Goal: Information Seeking & Learning: Learn about a topic

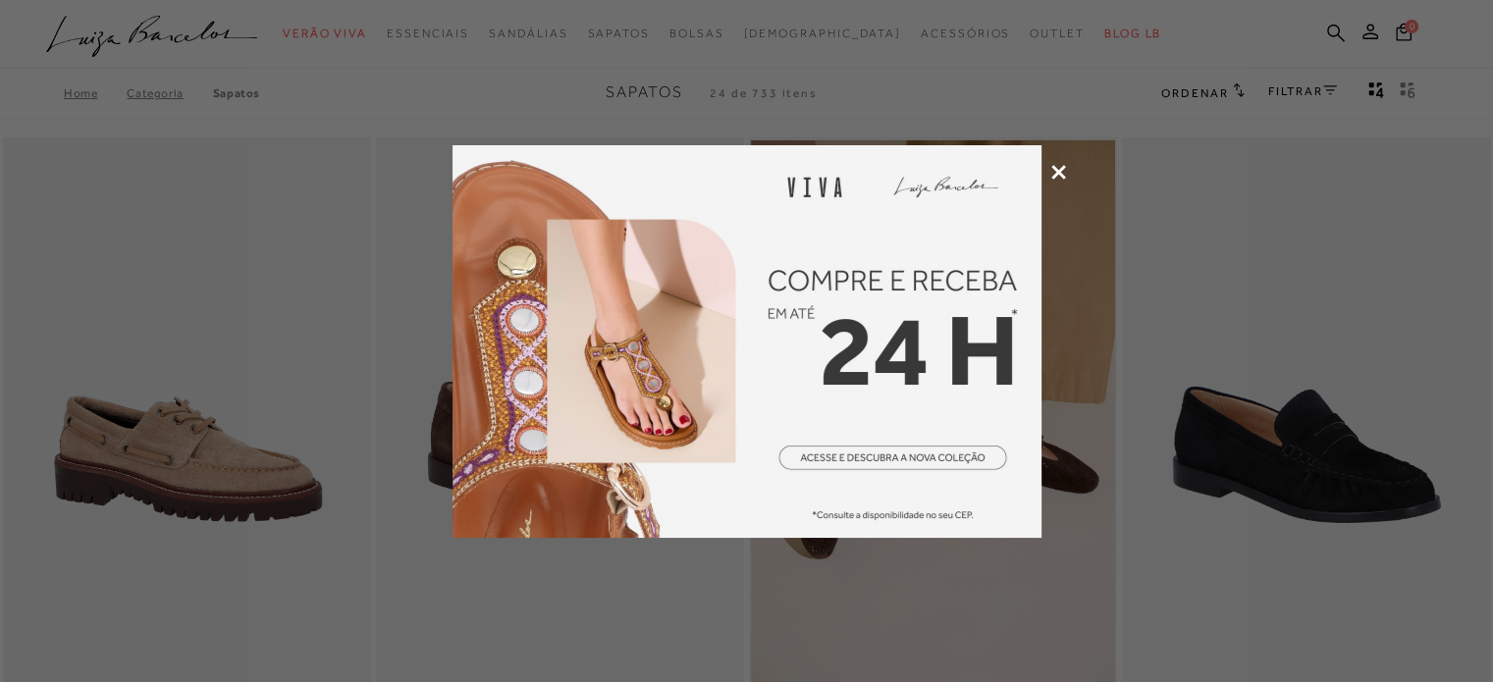
click at [858, 455] on img at bounding box center [747, 341] width 589 height 393
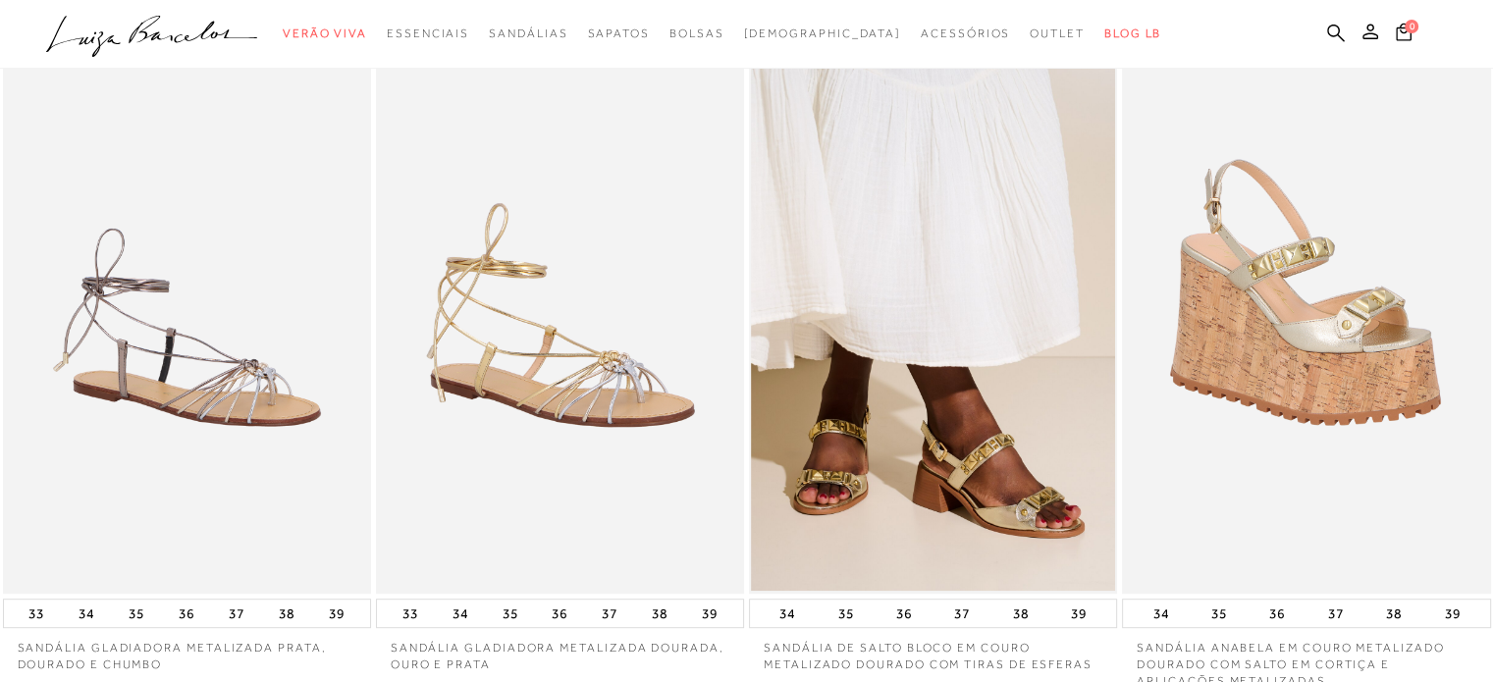
scroll to position [827, 0]
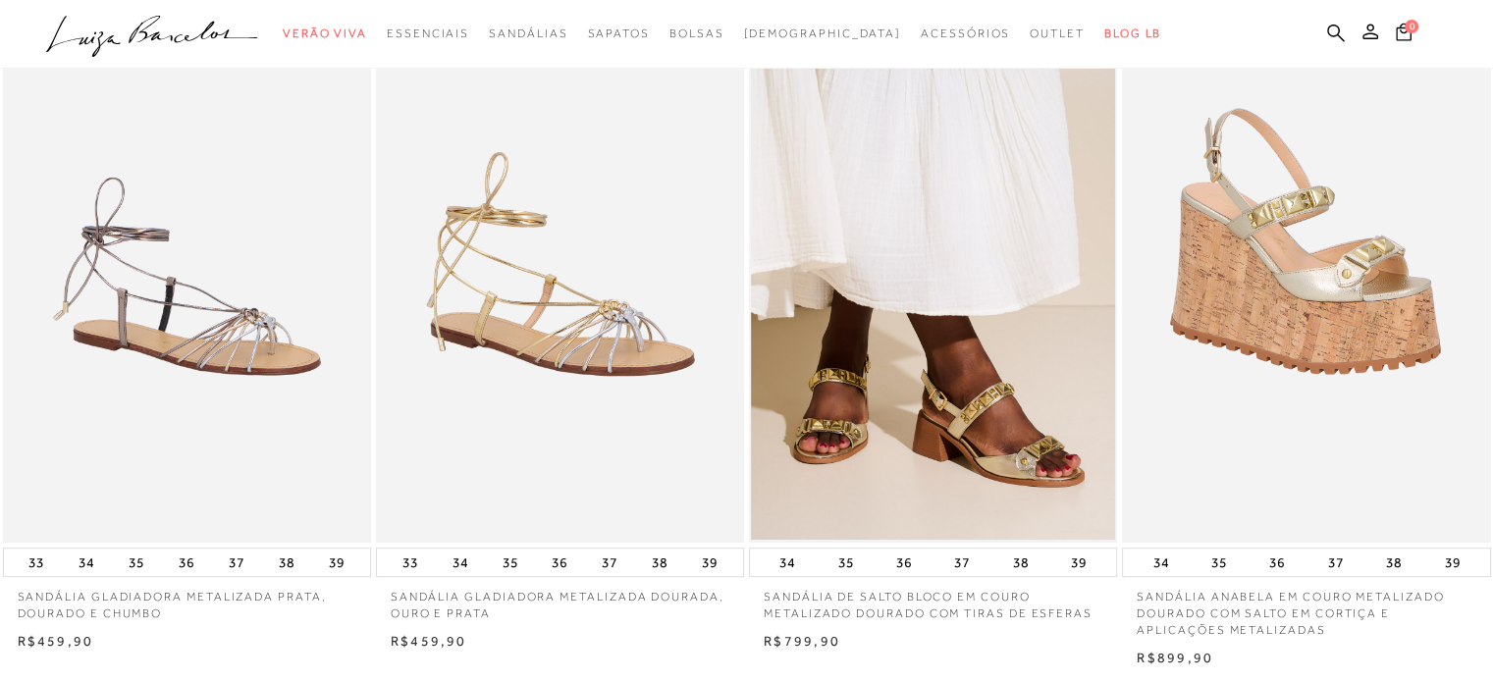
drag, startPoint x: 1499, startPoint y: 39, endPoint x: 1490, endPoint y: 142, distance: 103.5
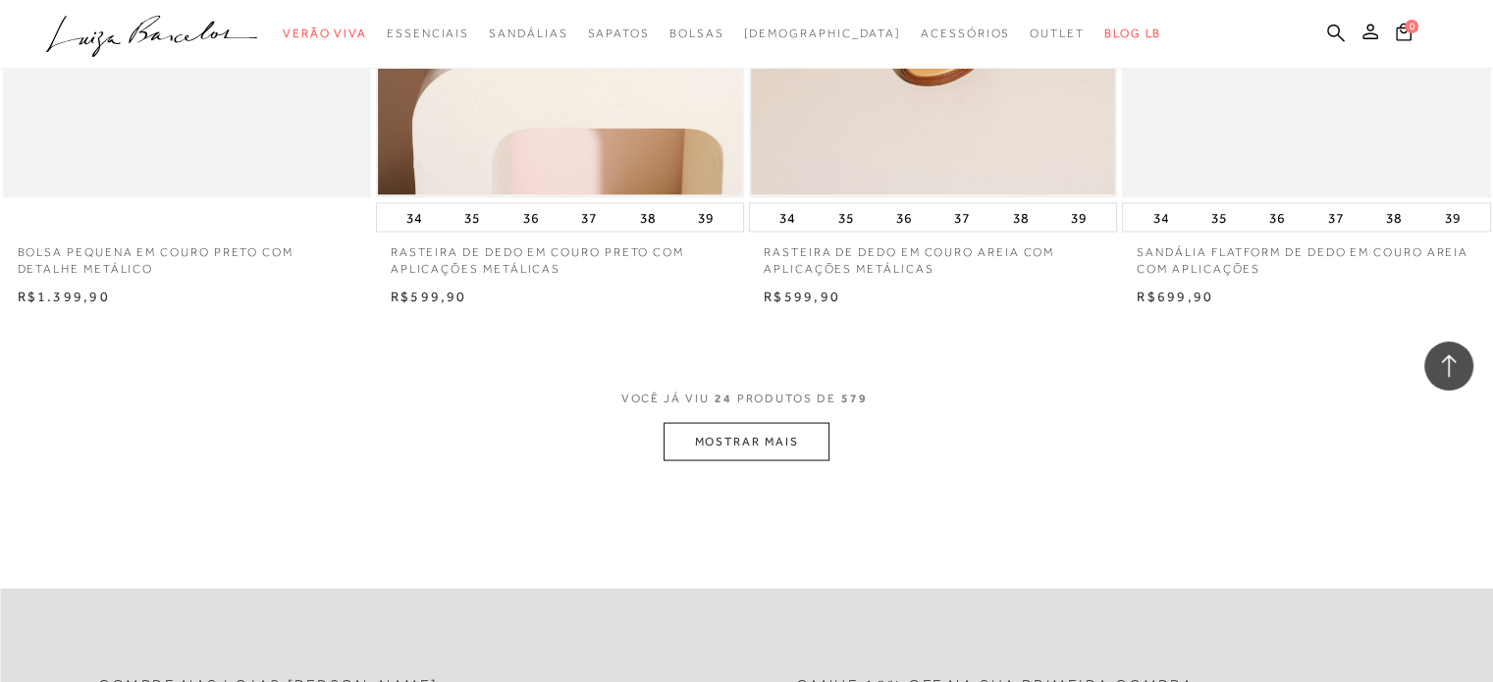
scroll to position [3922, 0]
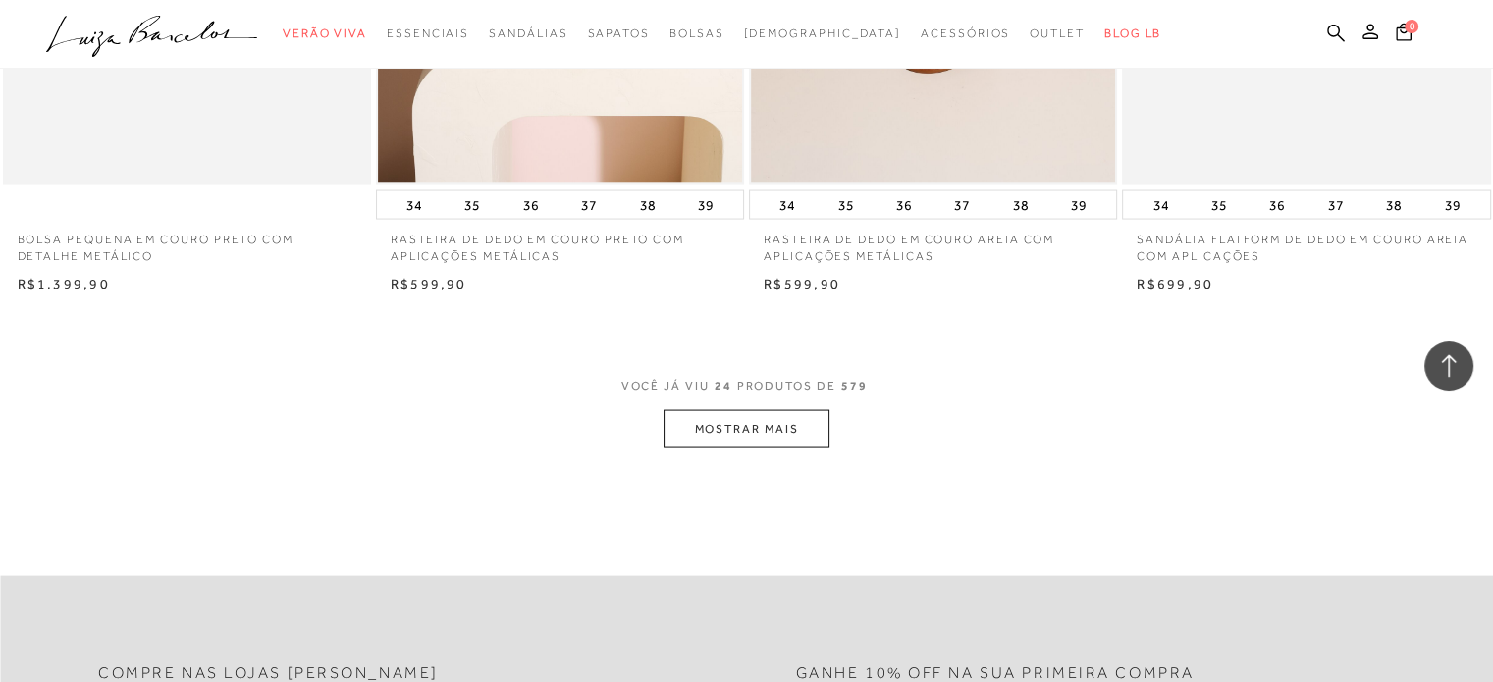
click at [796, 429] on button "MOSTRAR MAIS" at bounding box center [746, 429] width 165 height 38
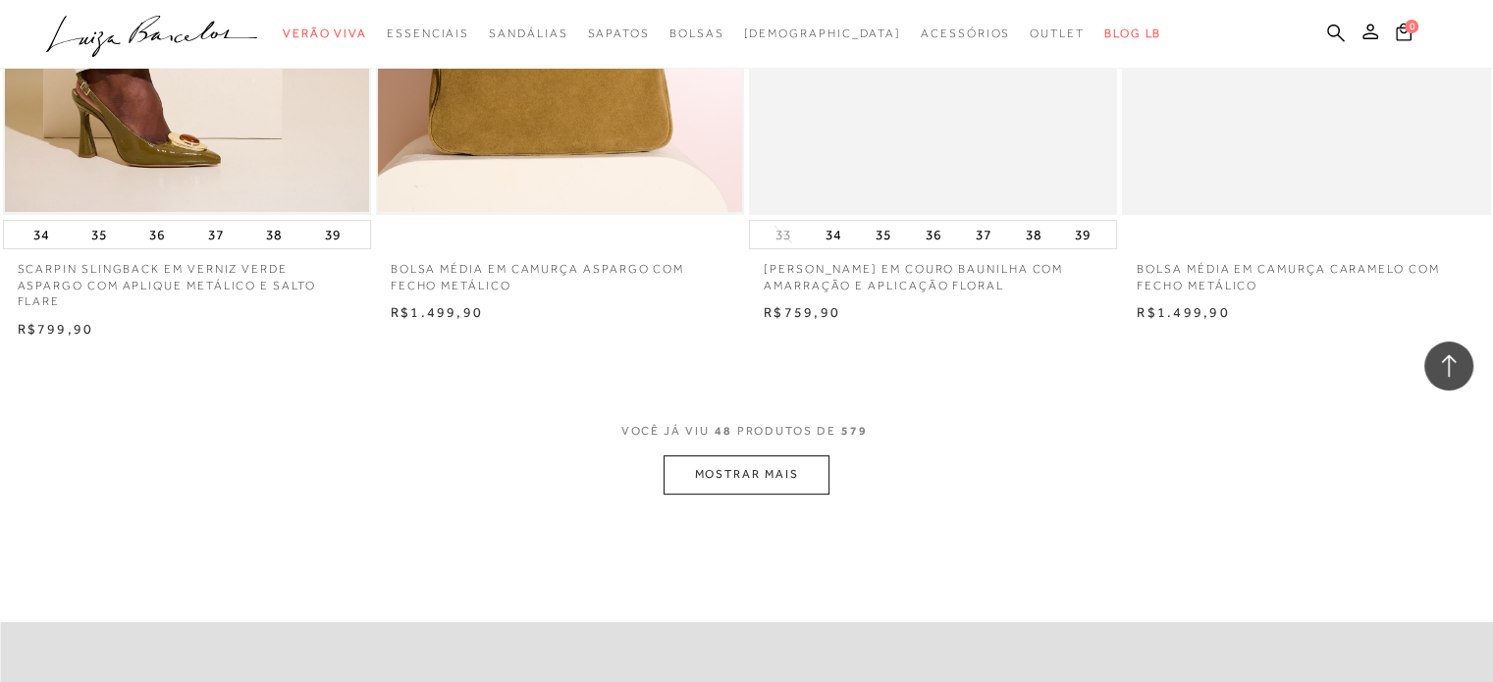
scroll to position [7999, 0]
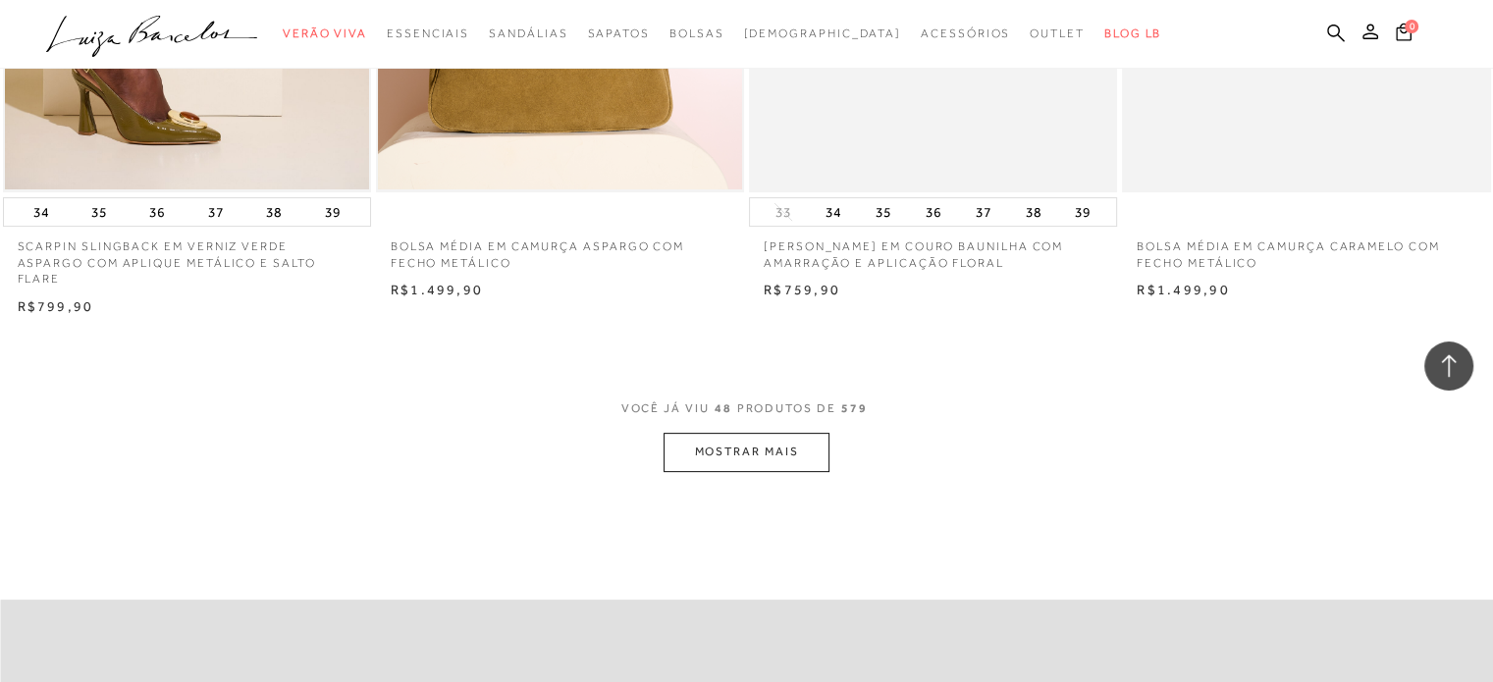
click at [777, 433] on button "MOSTRAR MAIS" at bounding box center [746, 452] width 165 height 38
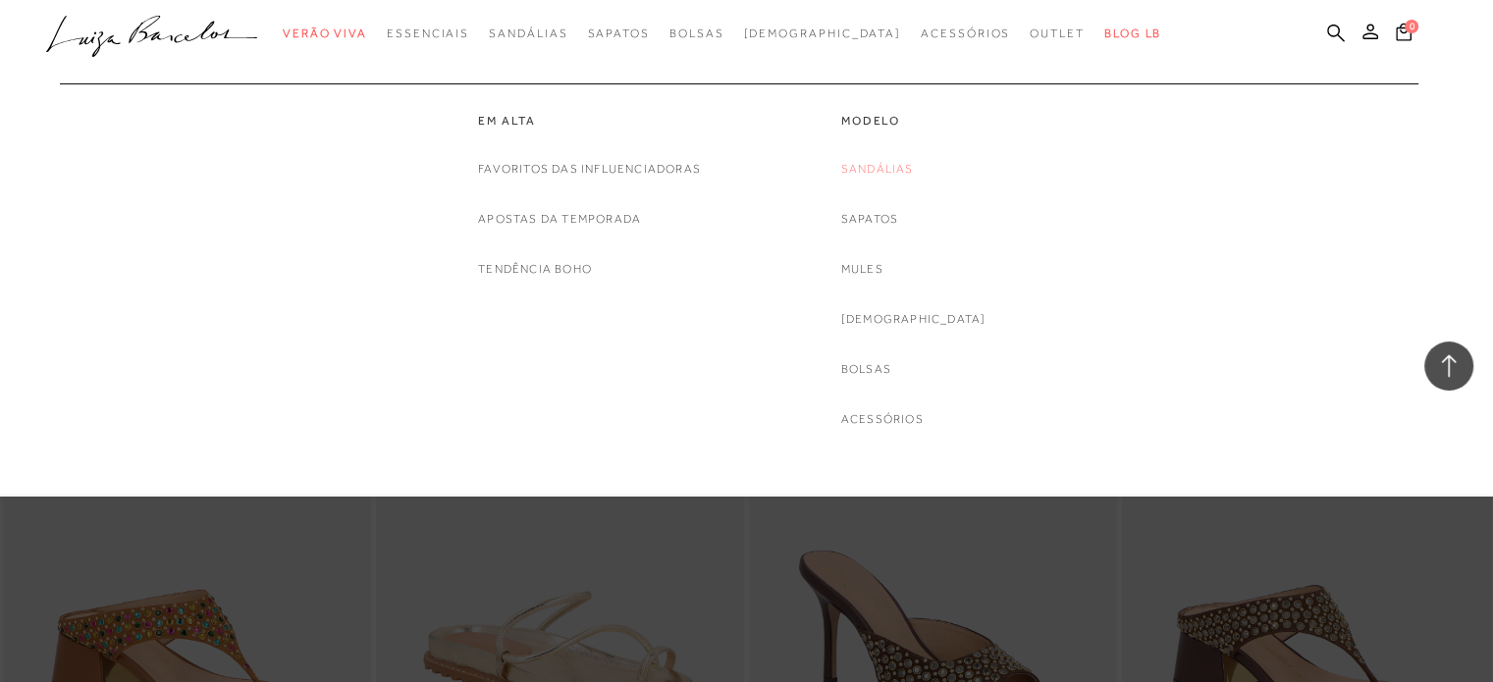
click at [903, 168] on link "Sandálias" at bounding box center [877, 169] width 73 height 21
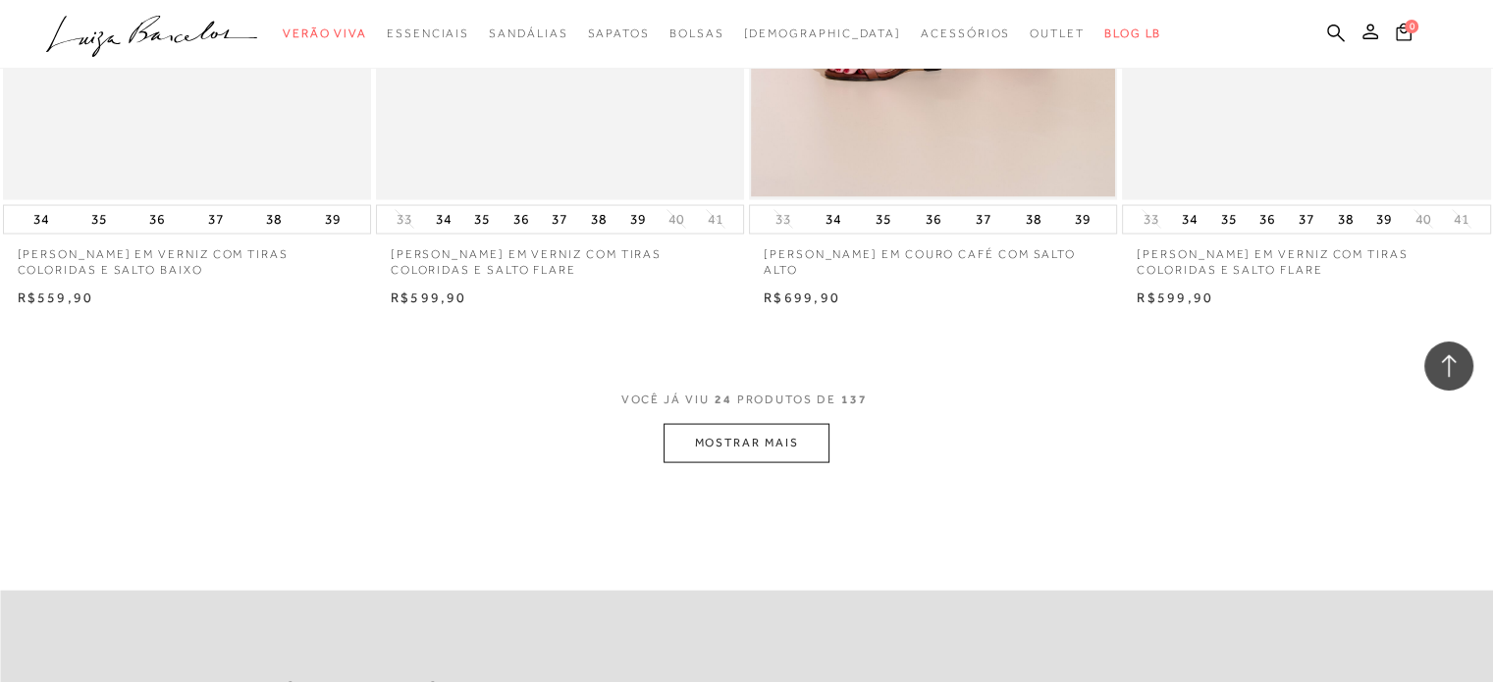
scroll to position [3911, 0]
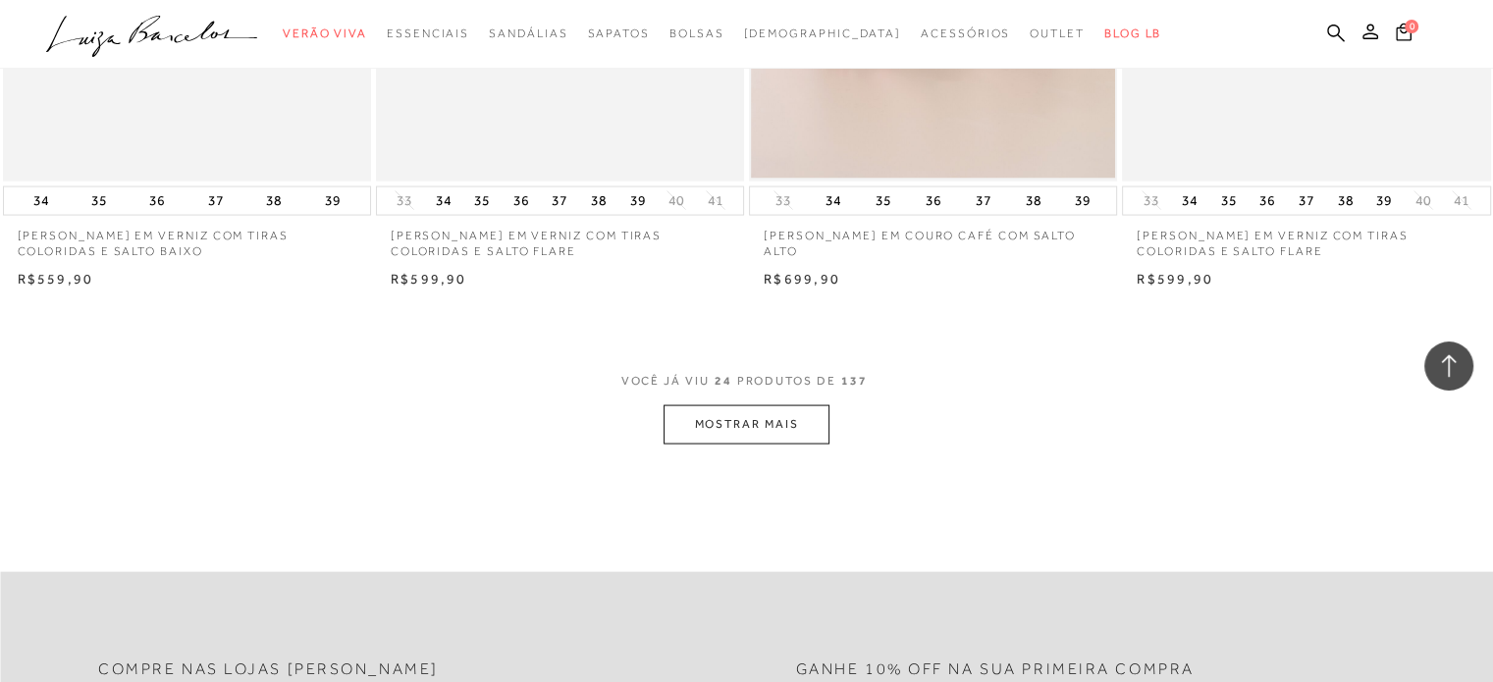
click at [760, 419] on button "MOSTRAR MAIS" at bounding box center [746, 424] width 165 height 38
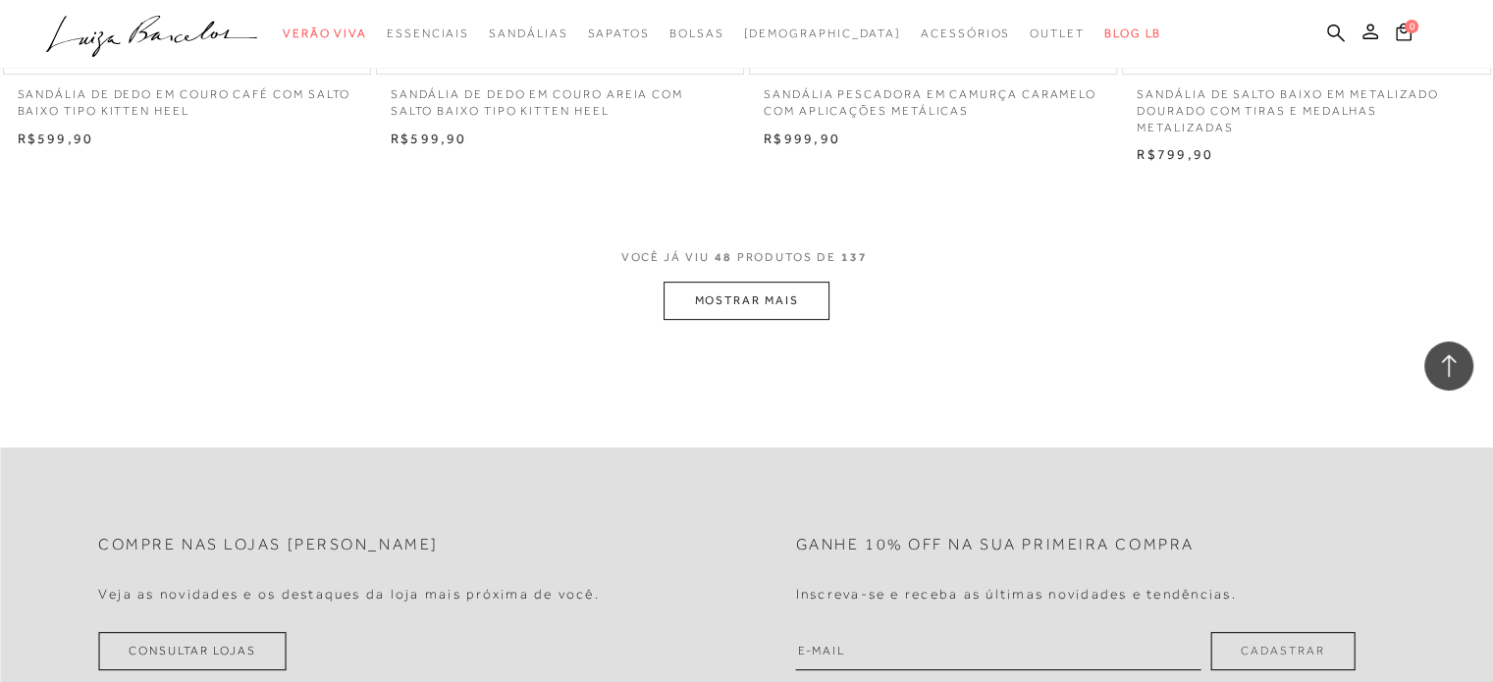
scroll to position [8169, 0]
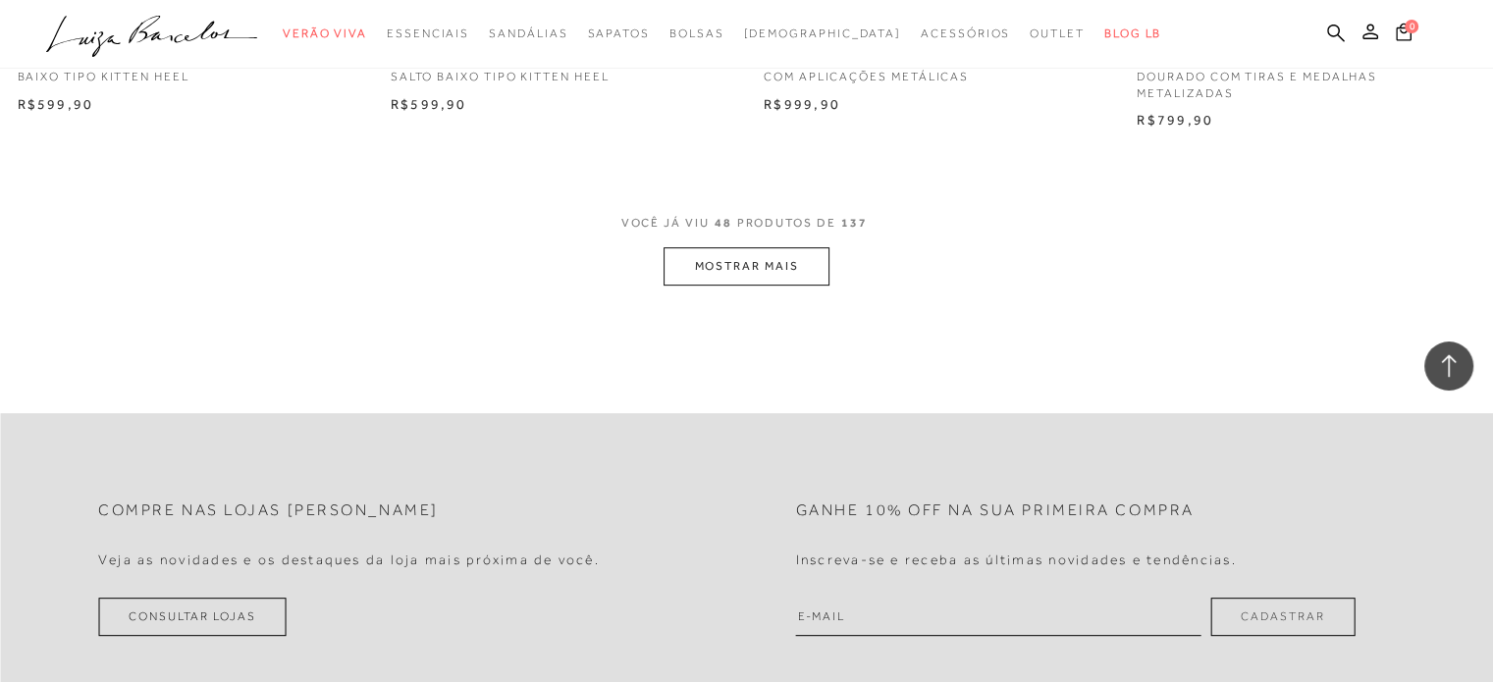
click at [771, 262] on button "MOSTRAR MAIS" at bounding box center [746, 266] width 165 height 38
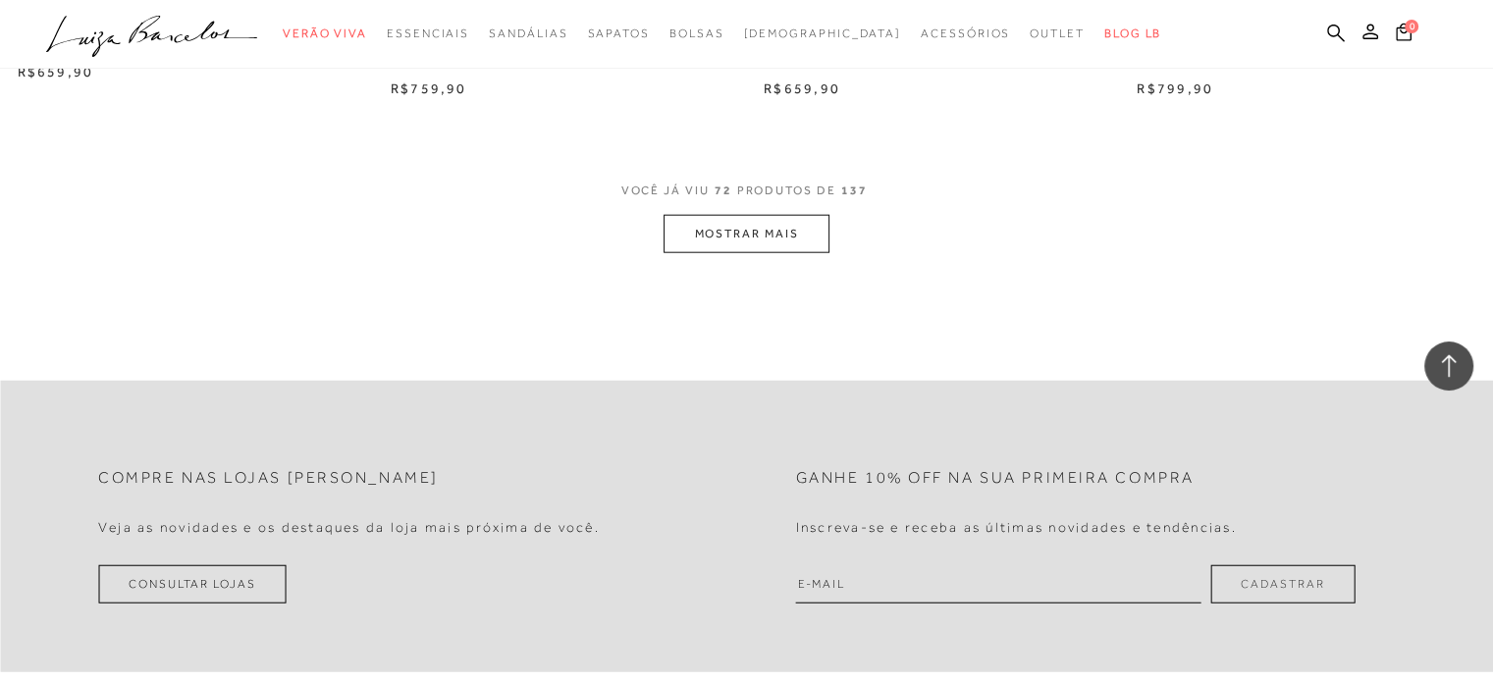
click at [715, 247] on button "MOSTRAR MAIS" at bounding box center [746, 234] width 165 height 38
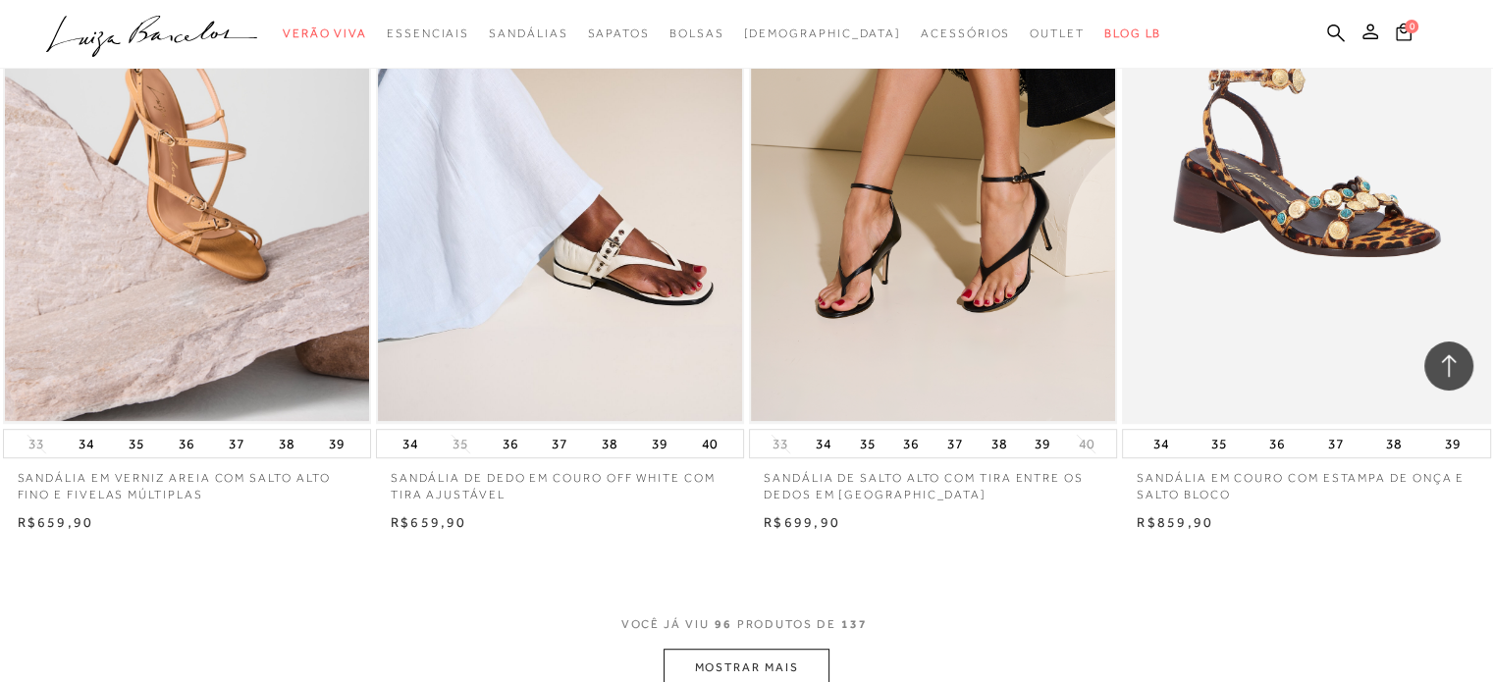
scroll to position [16306, 0]
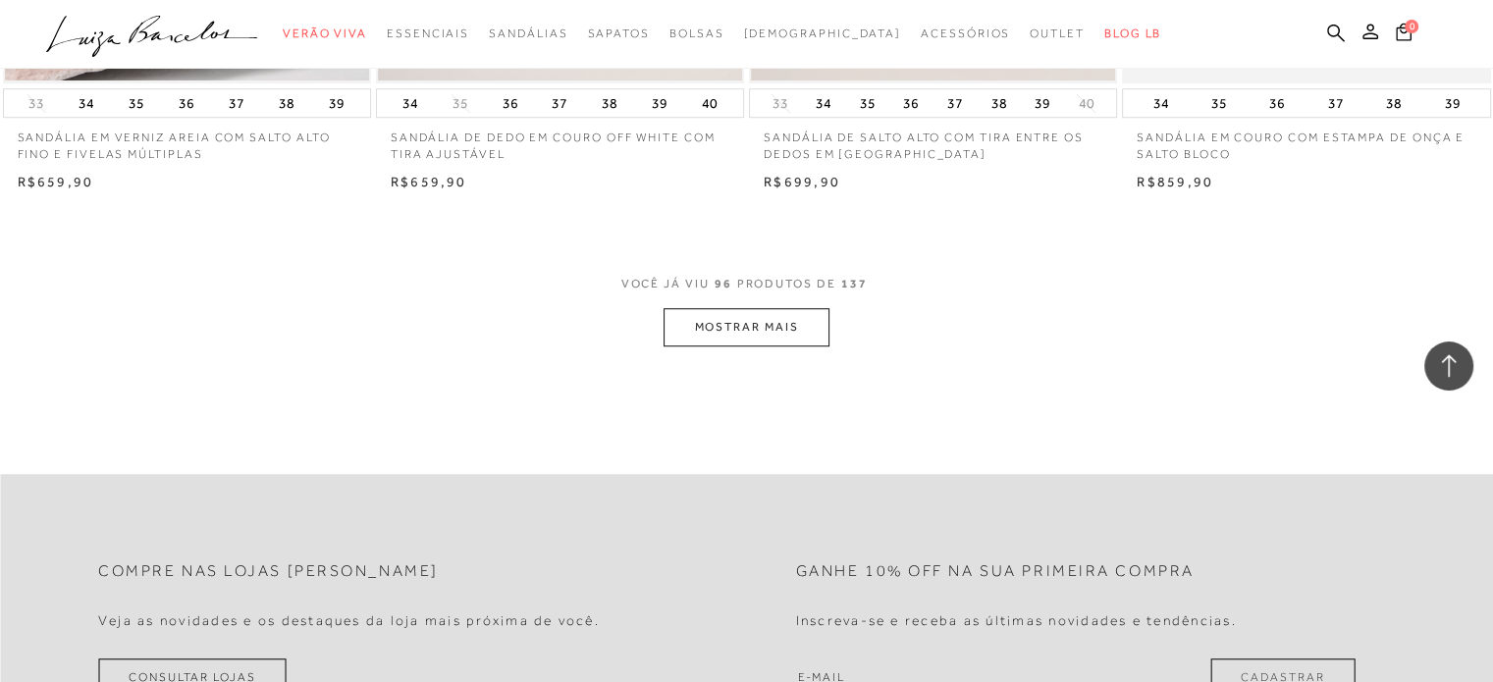
click at [775, 308] on button "MOSTRAR MAIS" at bounding box center [746, 327] width 165 height 38
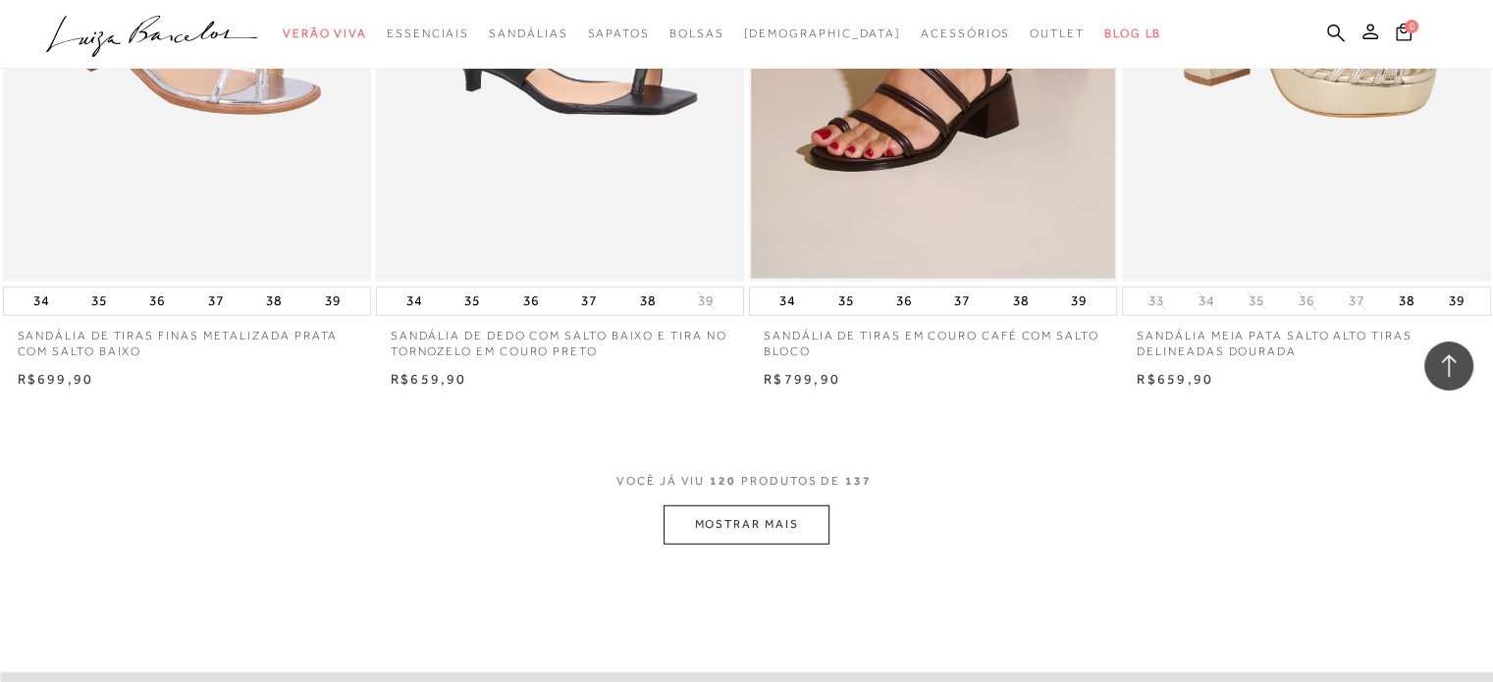
scroll to position [20218, 0]
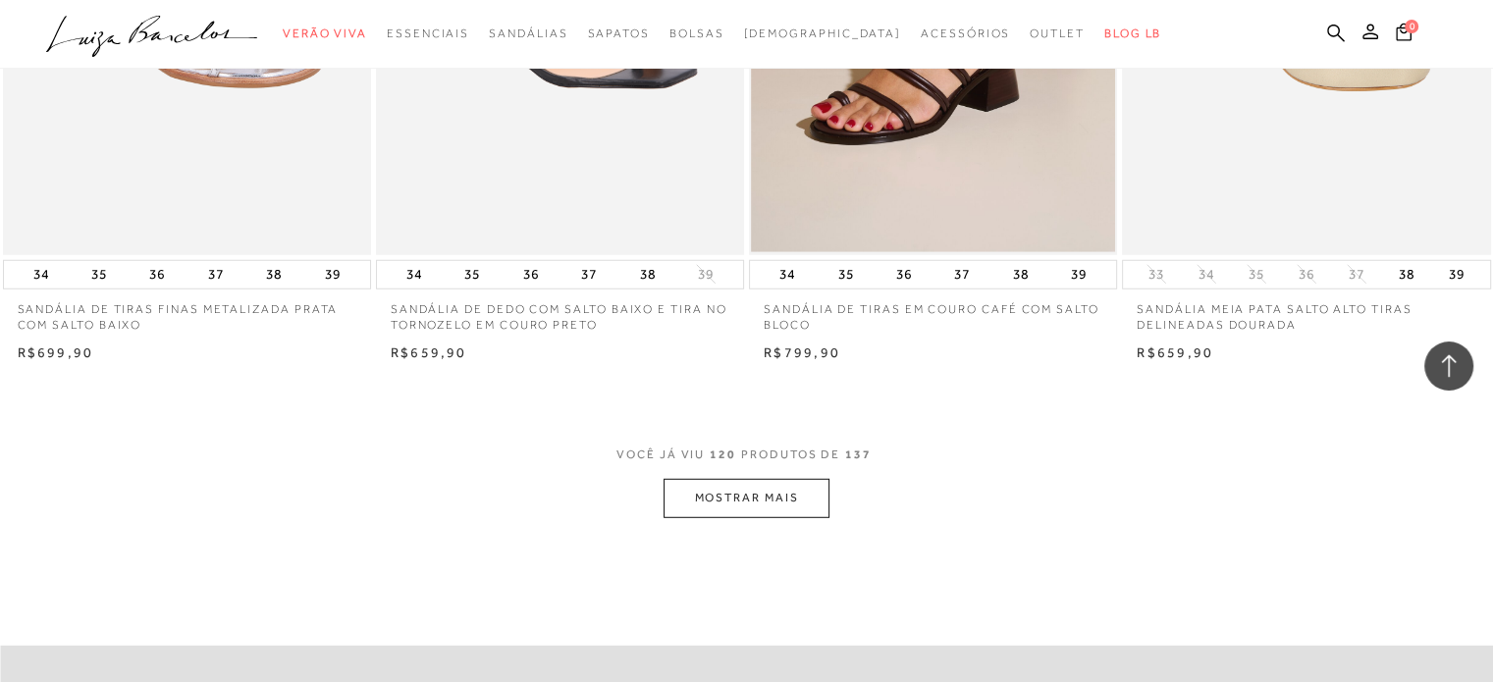
click at [788, 489] on button "MOSTRAR MAIS" at bounding box center [746, 498] width 165 height 38
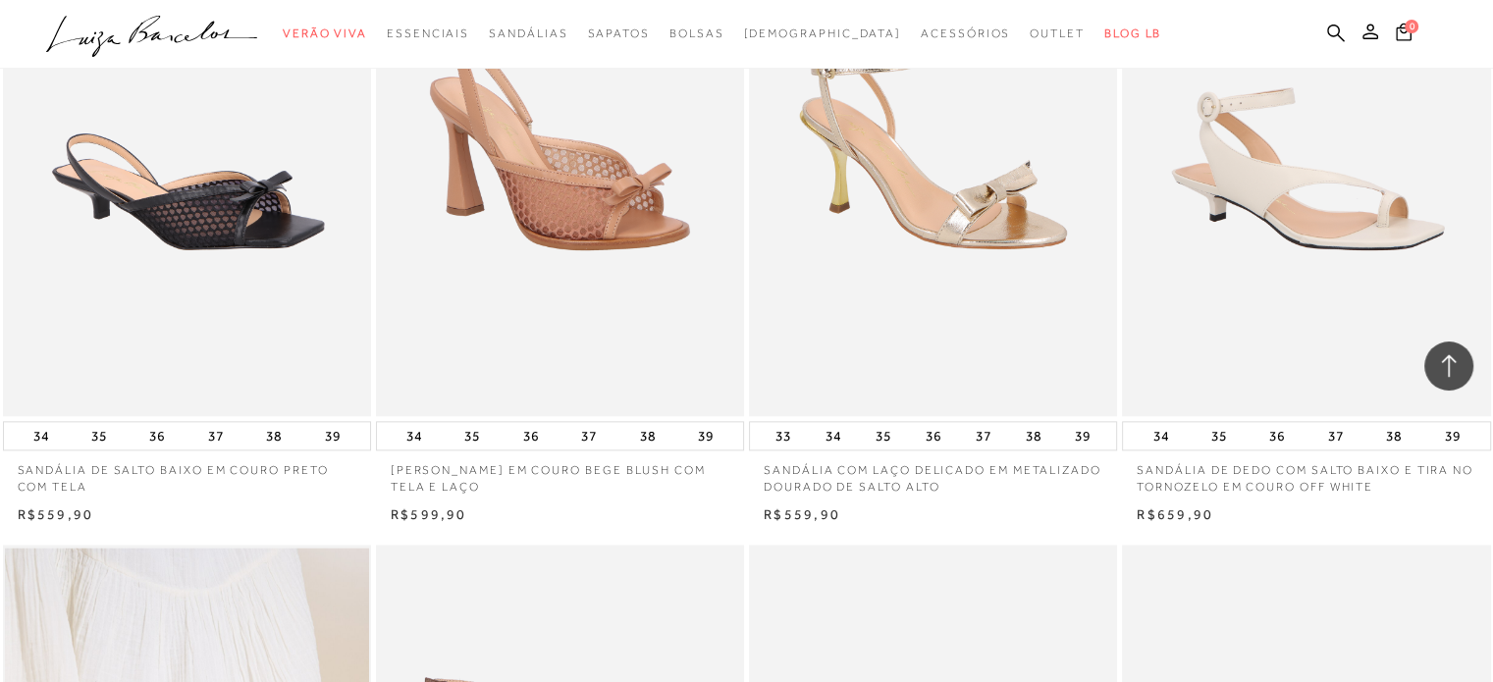
scroll to position [14081, 0]
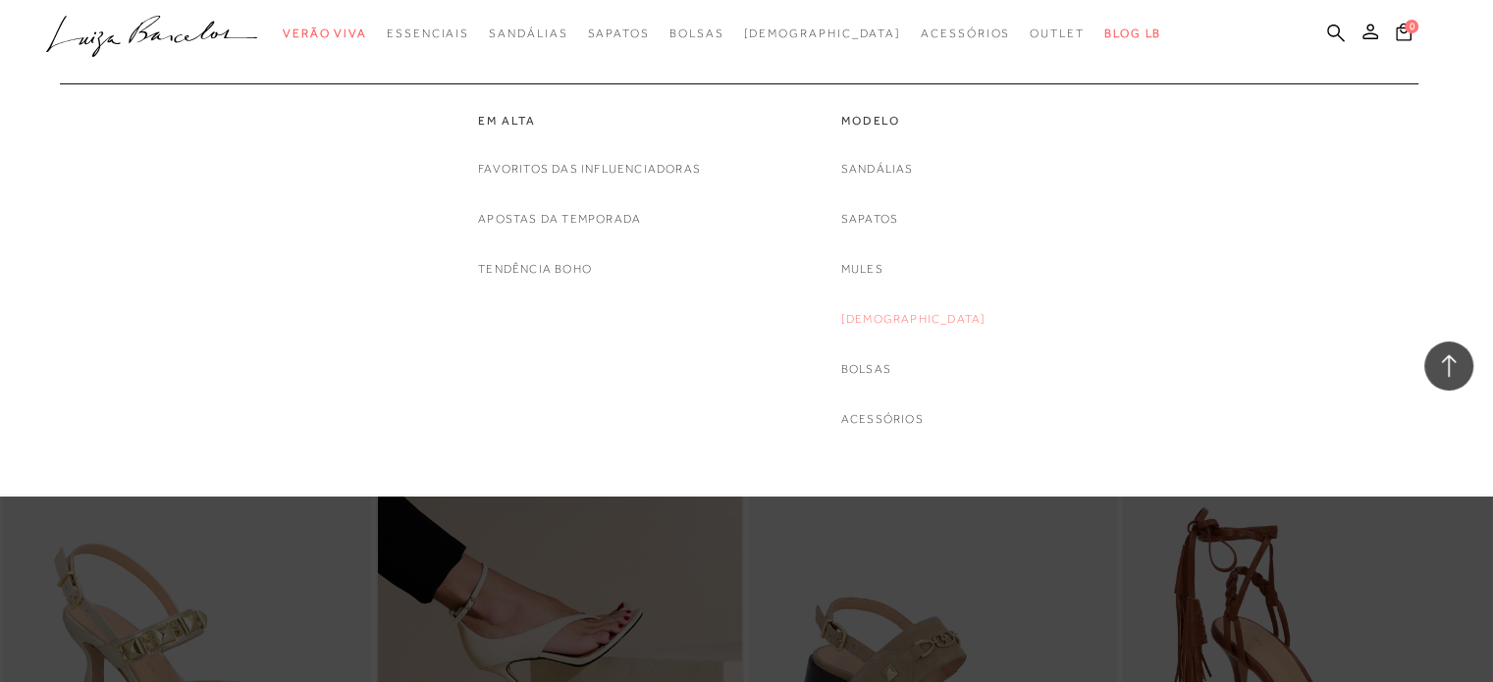
click at [903, 313] on link "[DEMOGRAPHIC_DATA]" at bounding box center [913, 319] width 145 height 21
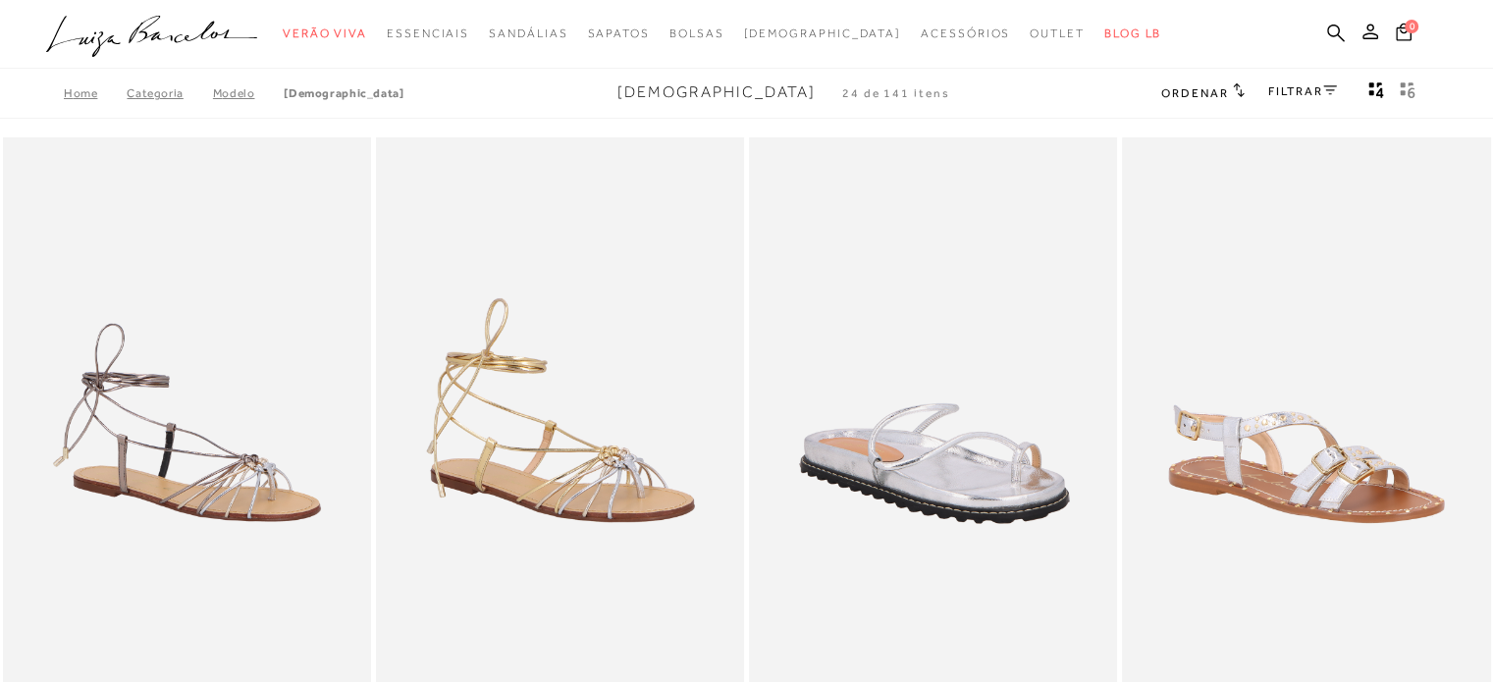
click at [903, 313] on img at bounding box center [934, 413] width 366 height 553
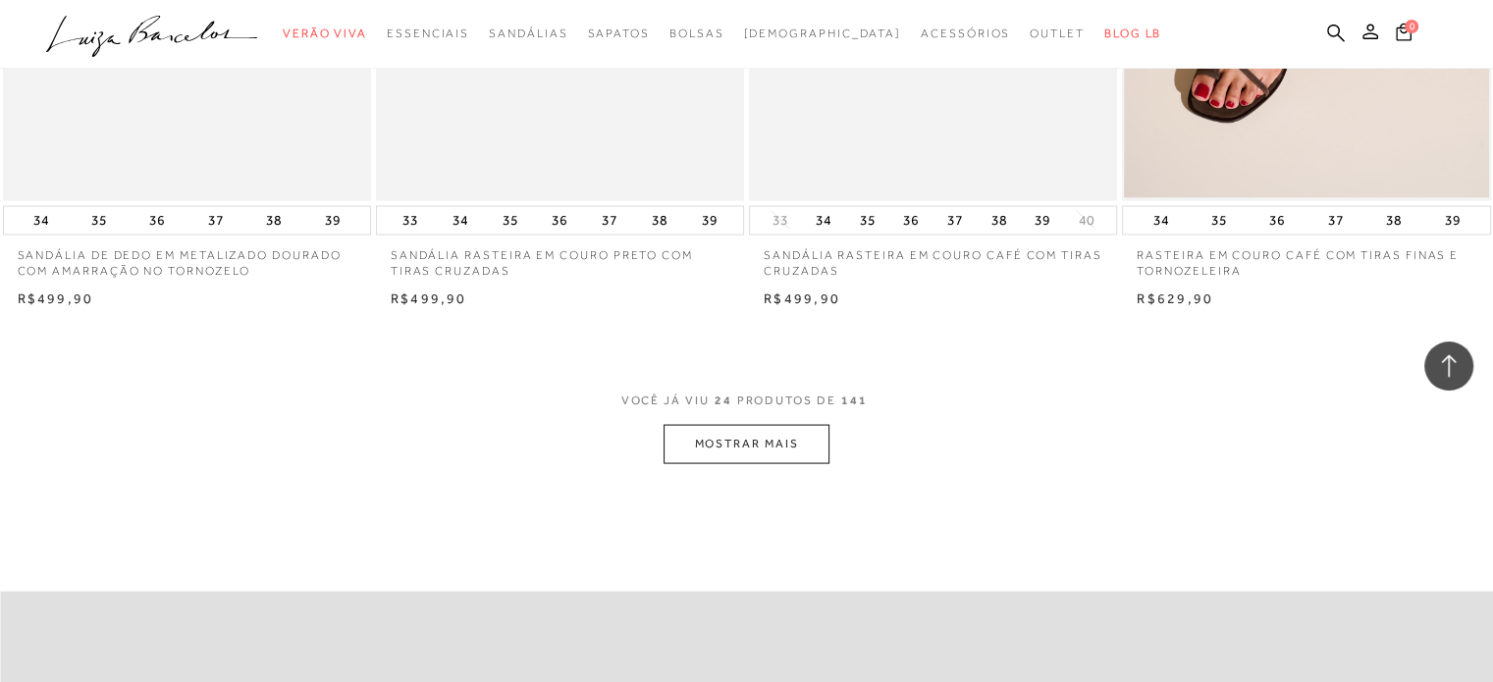
scroll to position [3911, 0]
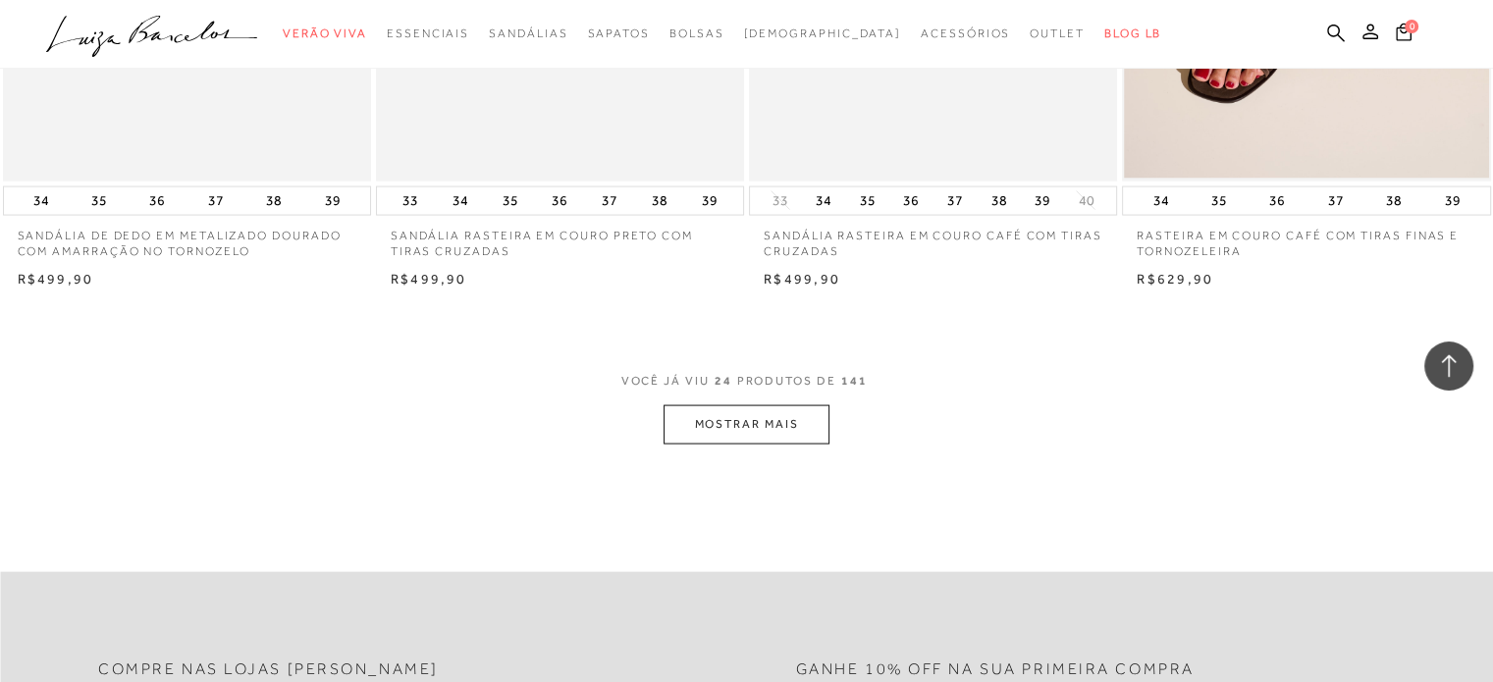
click at [771, 438] on button "MOSTRAR MAIS" at bounding box center [746, 424] width 165 height 38
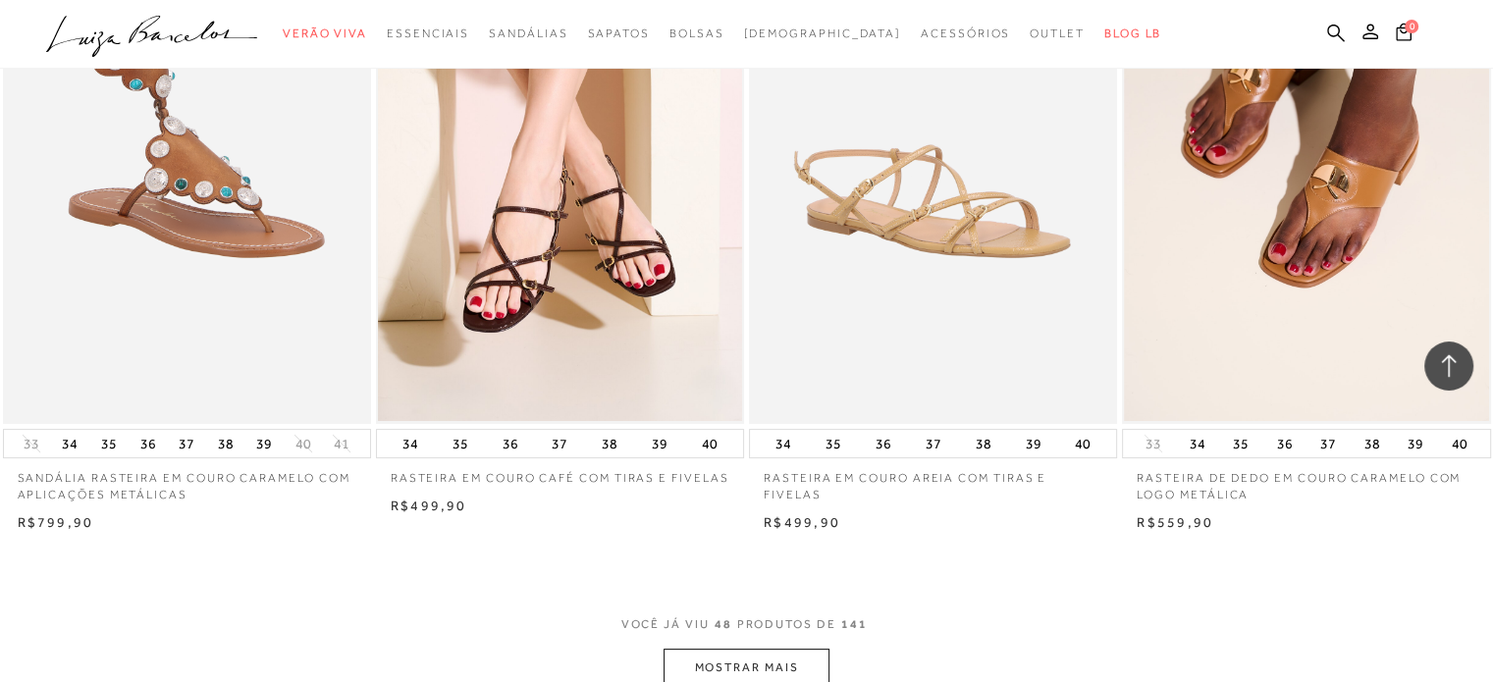
scroll to position [7740, 0]
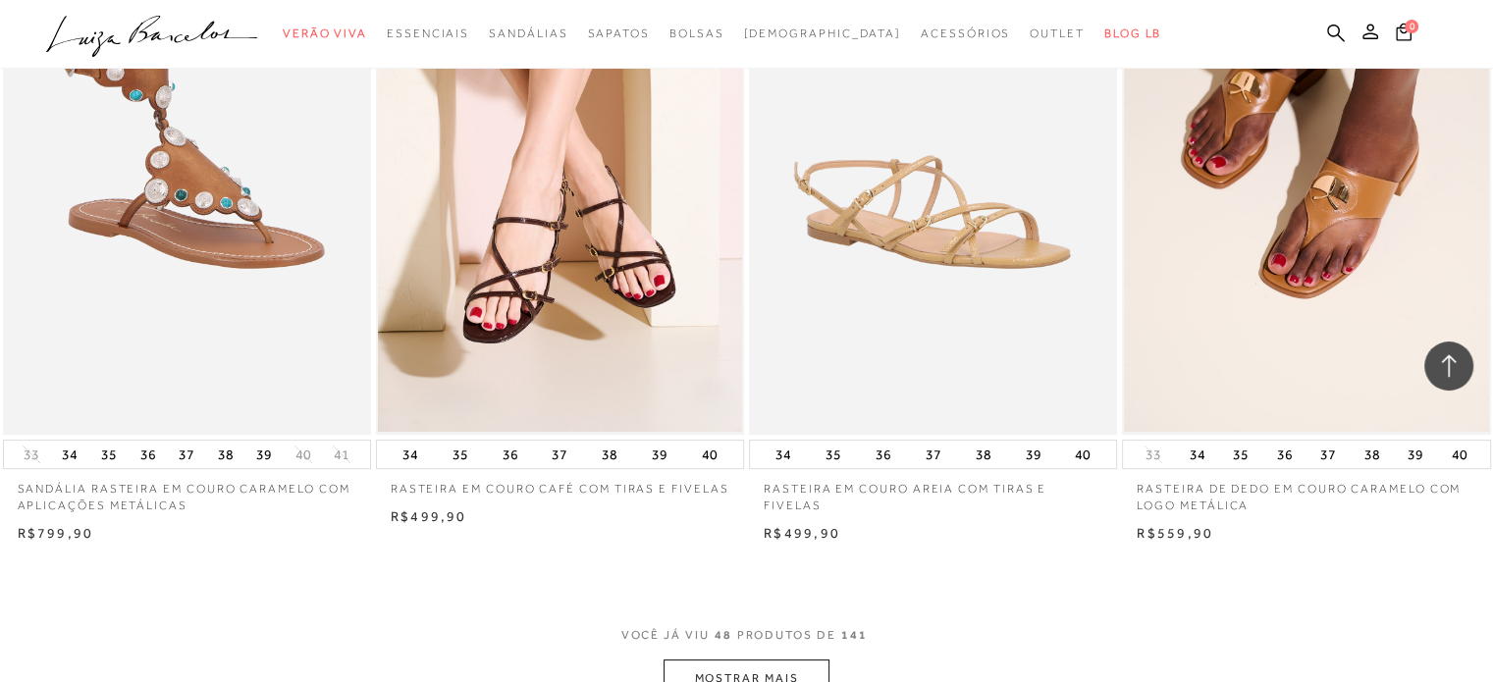
click at [730, 674] on button "MOSTRAR MAIS" at bounding box center [746, 679] width 165 height 38
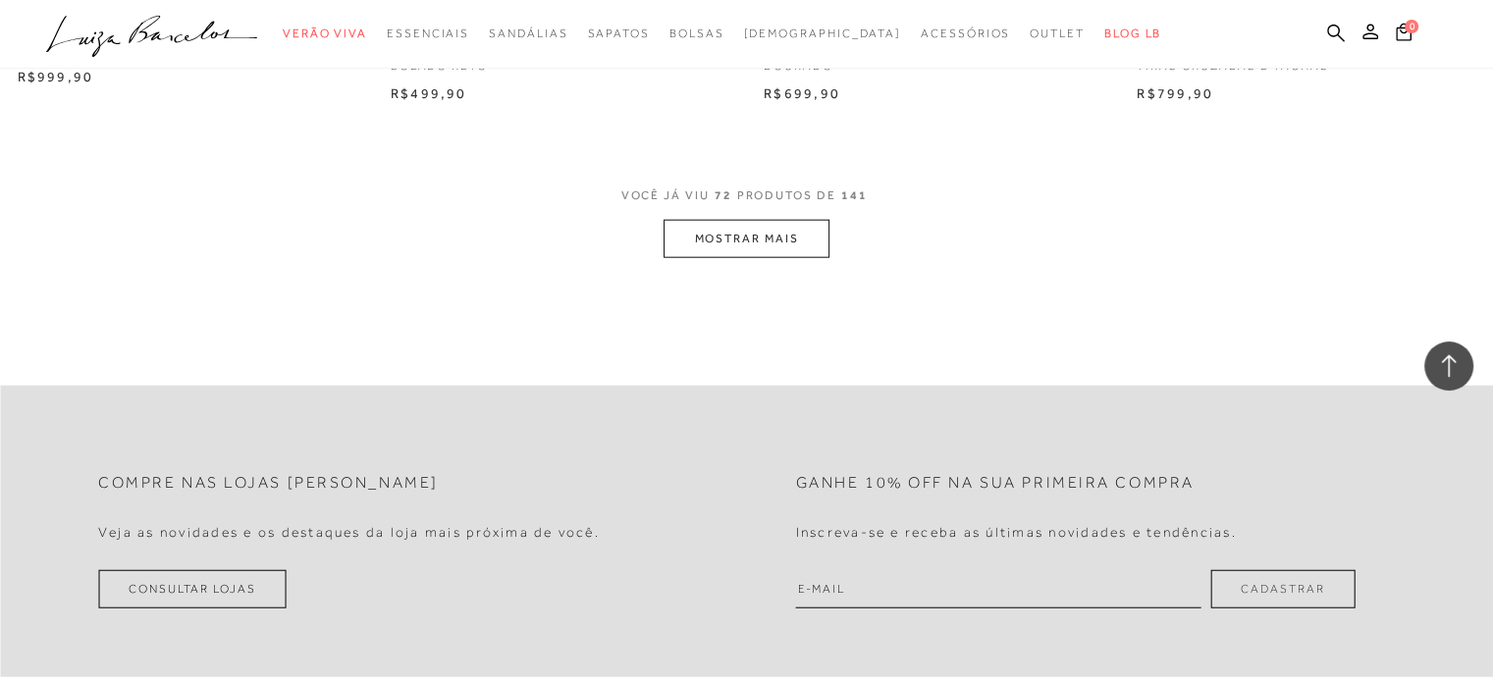
scroll to position [12311, 0]
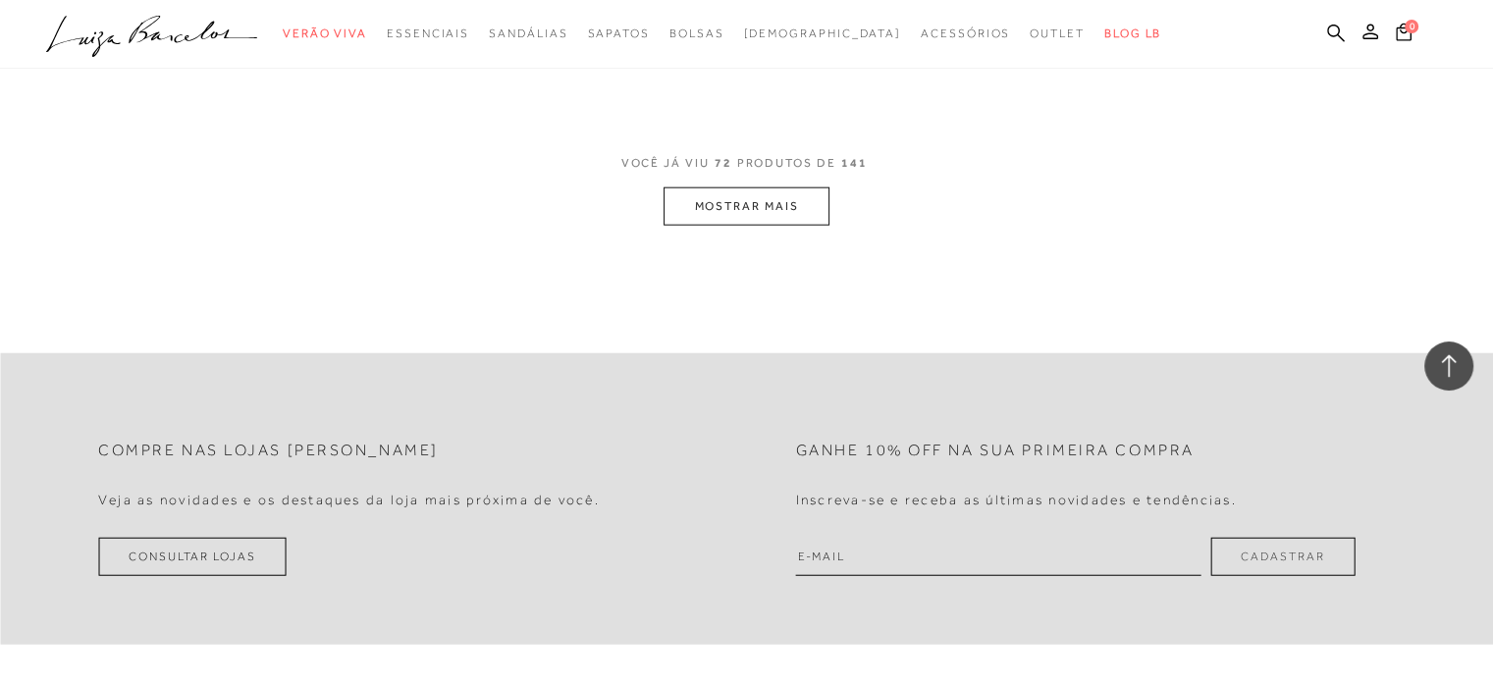
click at [710, 188] on button "MOSTRAR MAIS" at bounding box center [746, 207] width 165 height 38
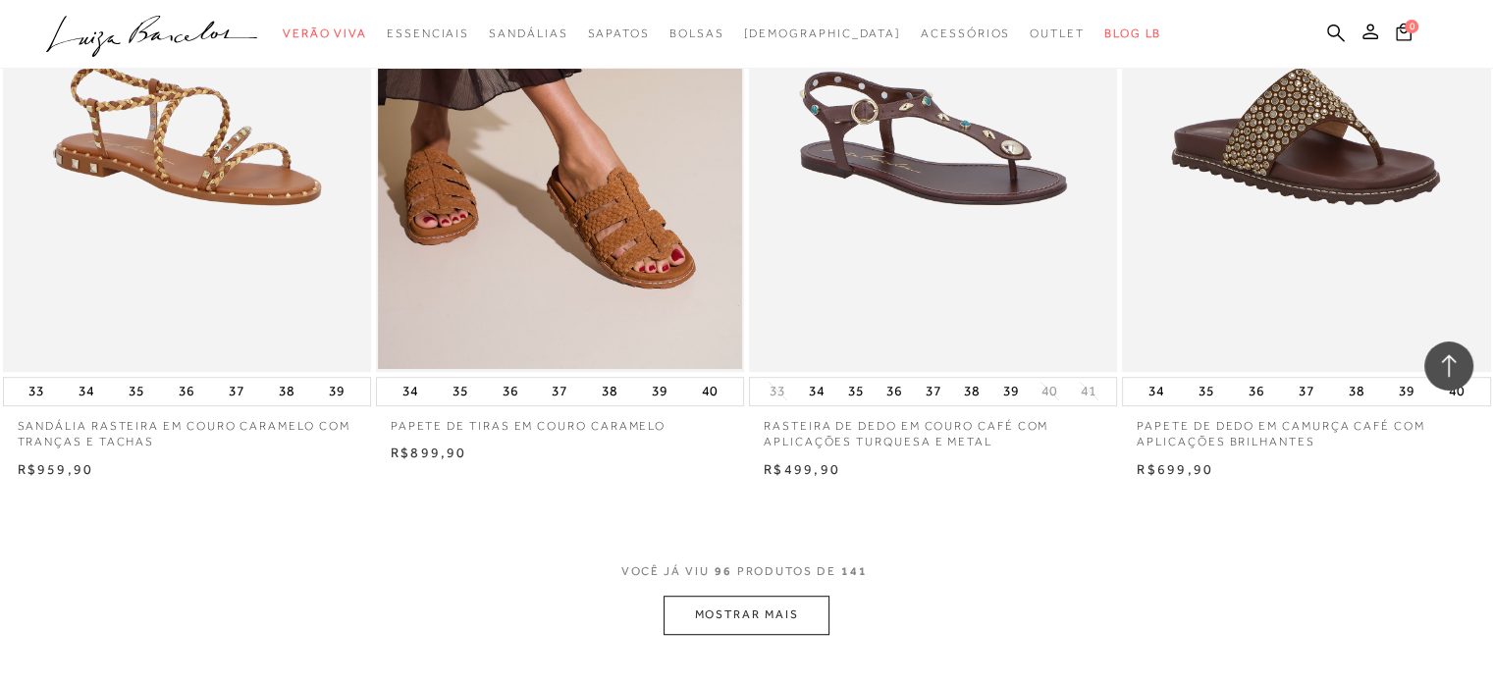
scroll to position [15921, 0]
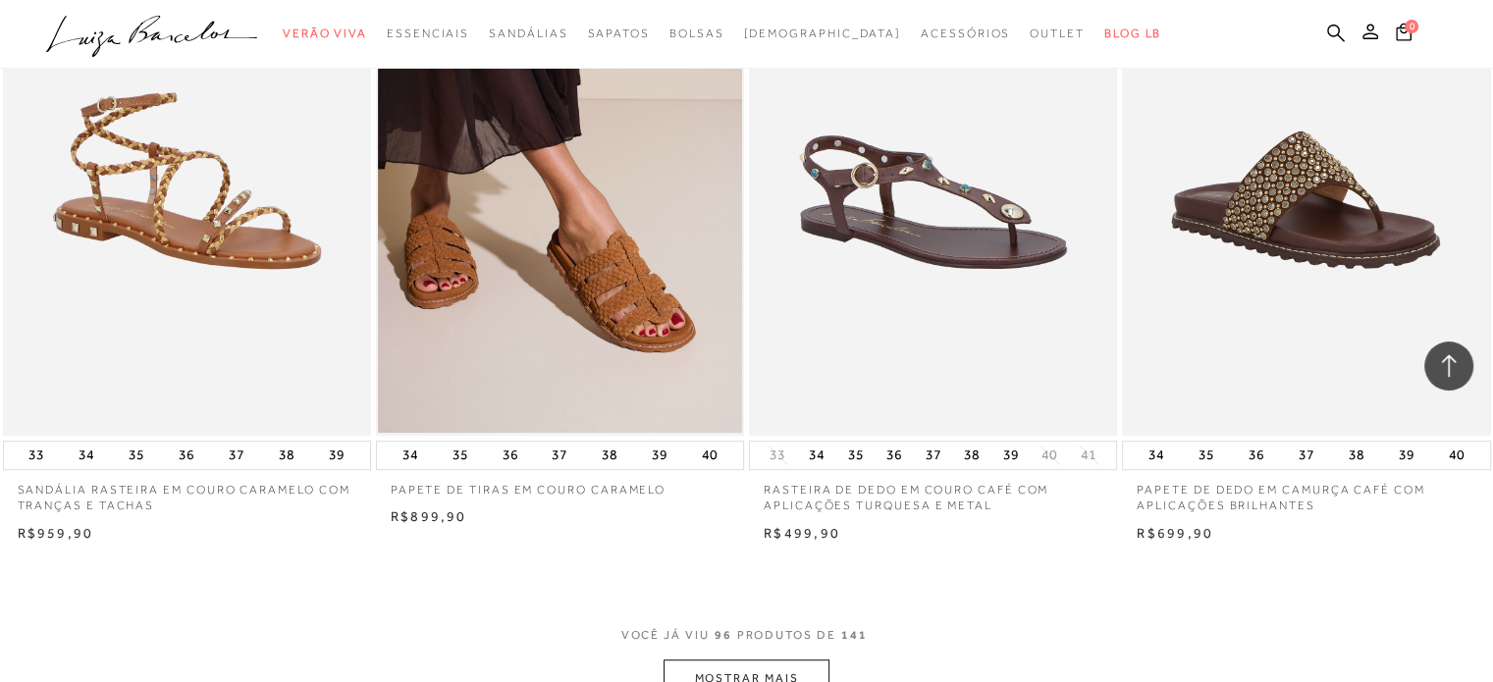
click at [690, 660] on button "MOSTRAR MAIS" at bounding box center [746, 679] width 165 height 38
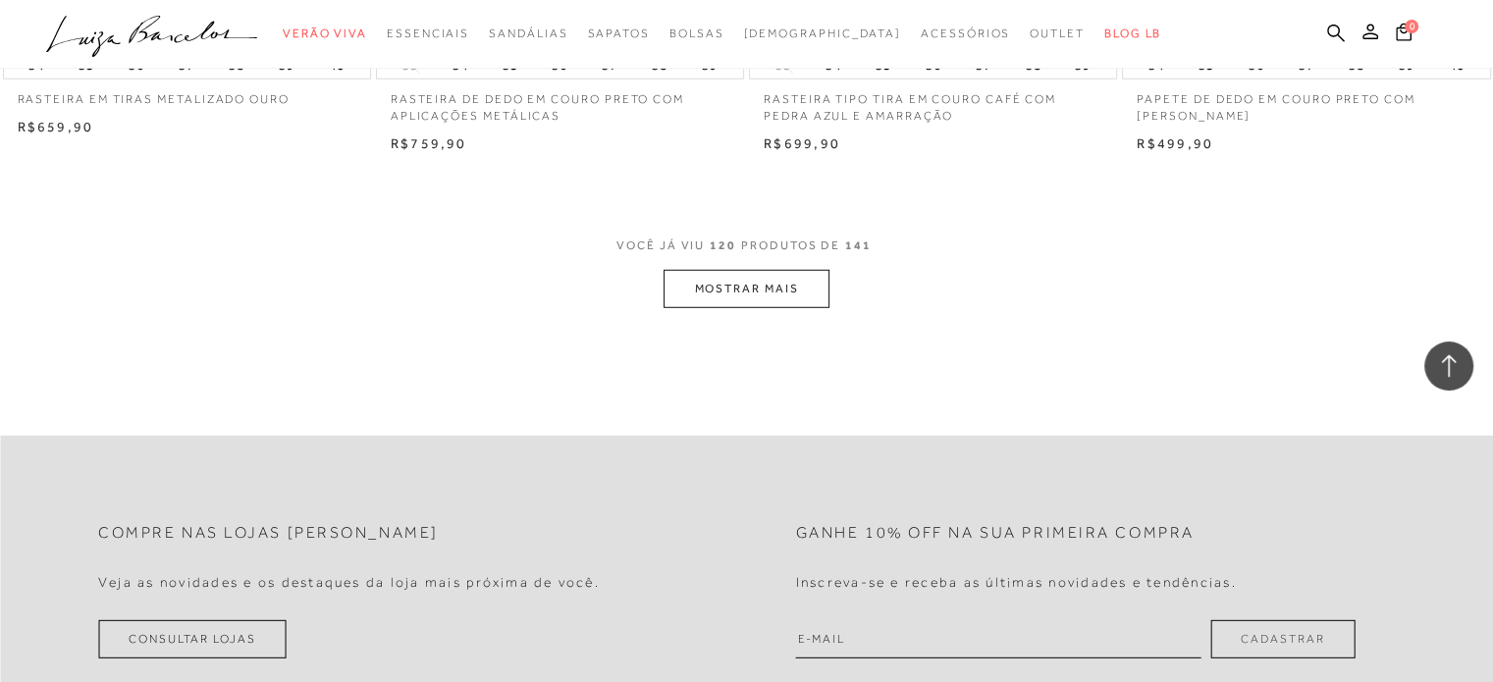
scroll to position [20446, 0]
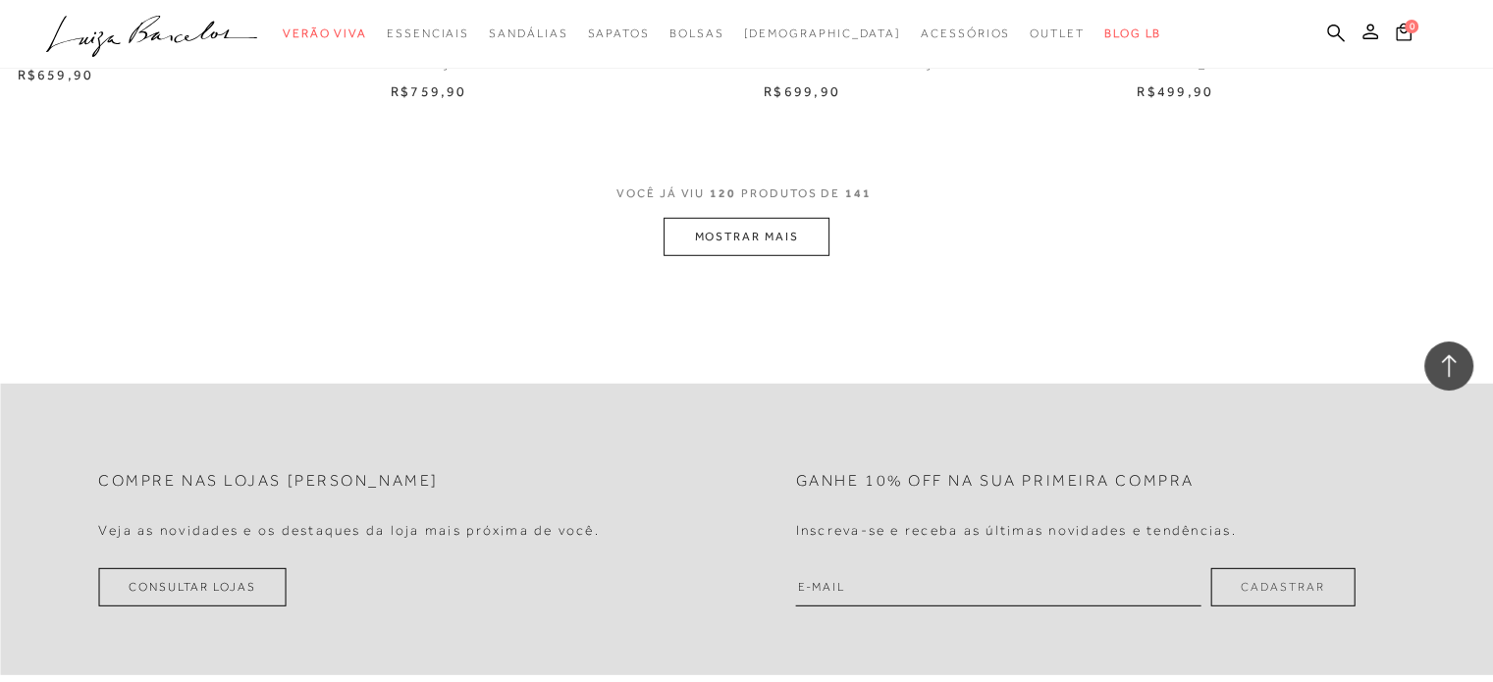
click at [725, 233] on button "MOSTRAR MAIS" at bounding box center [746, 237] width 165 height 38
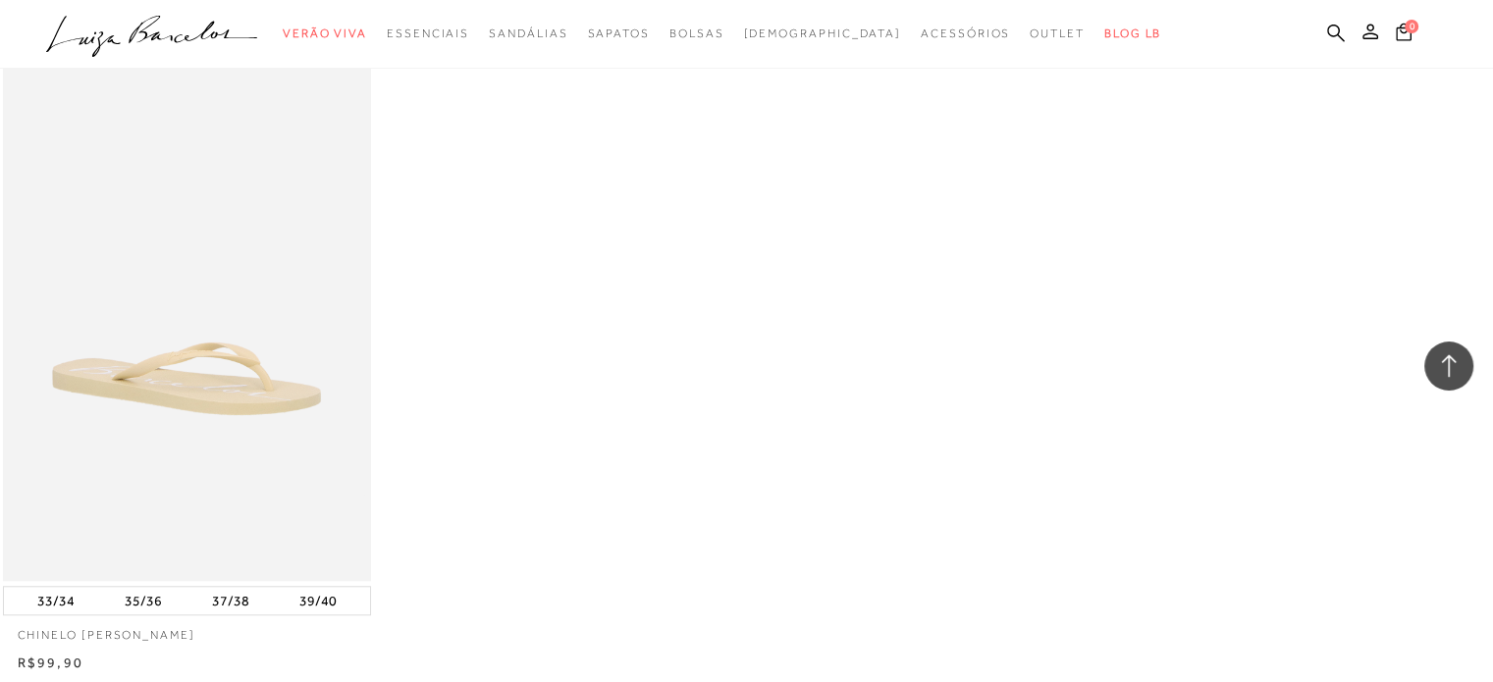
scroll to position [24036, 0]
